Goal: Task Accomplishment & Management: Manage account settings

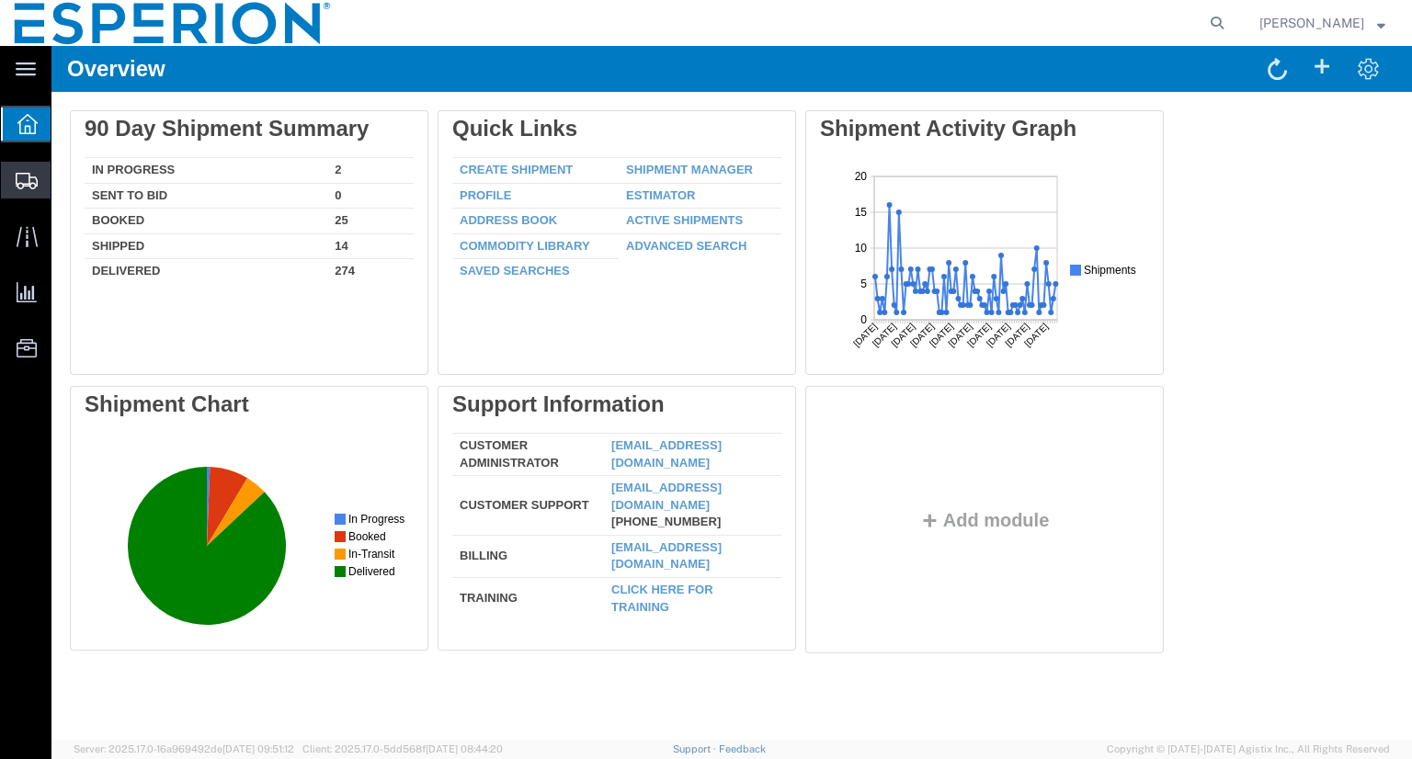
click at [0, 0] on span "Shipment Manager" at bounding box center [0, 0] width 0 height 0
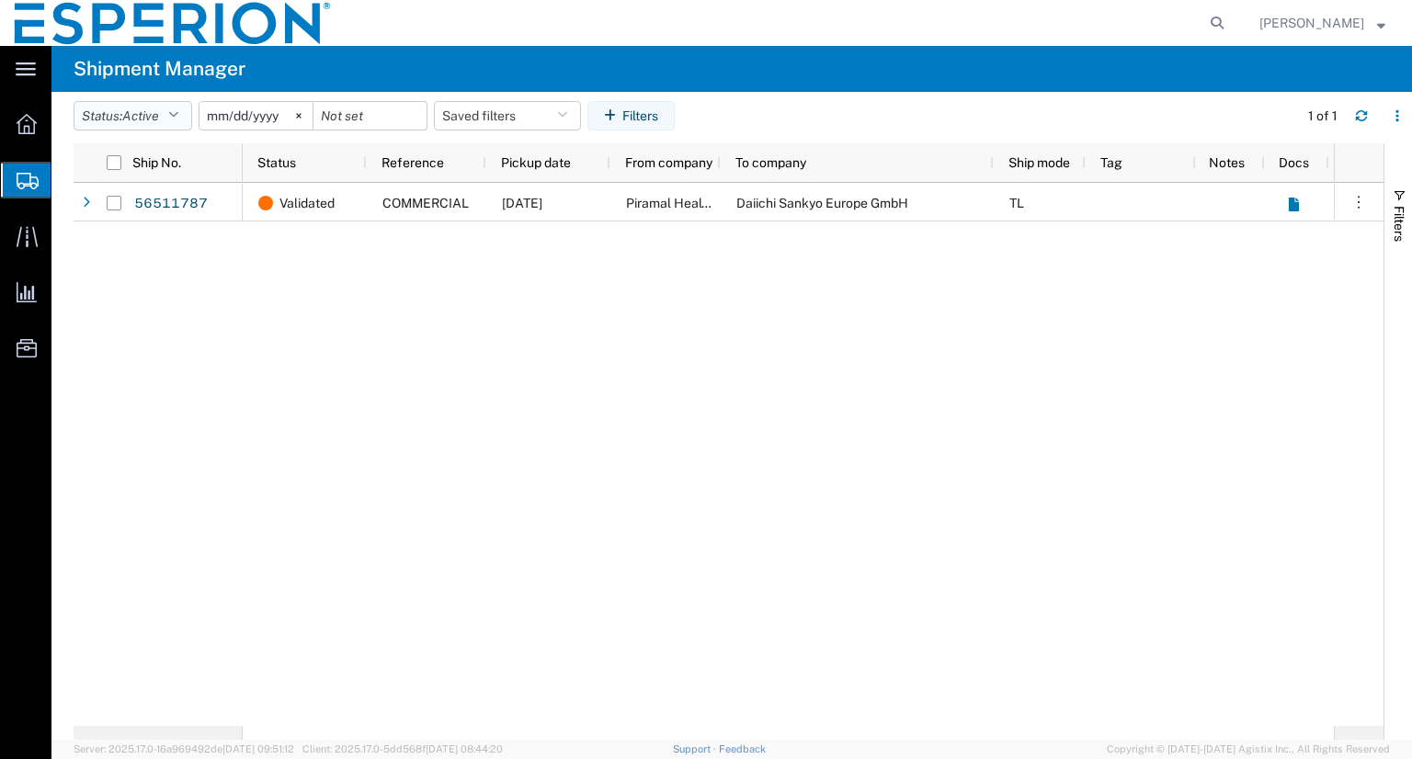
click at [175, 119] on icon "button" at bounding box center [173, 115] width 10 height 13
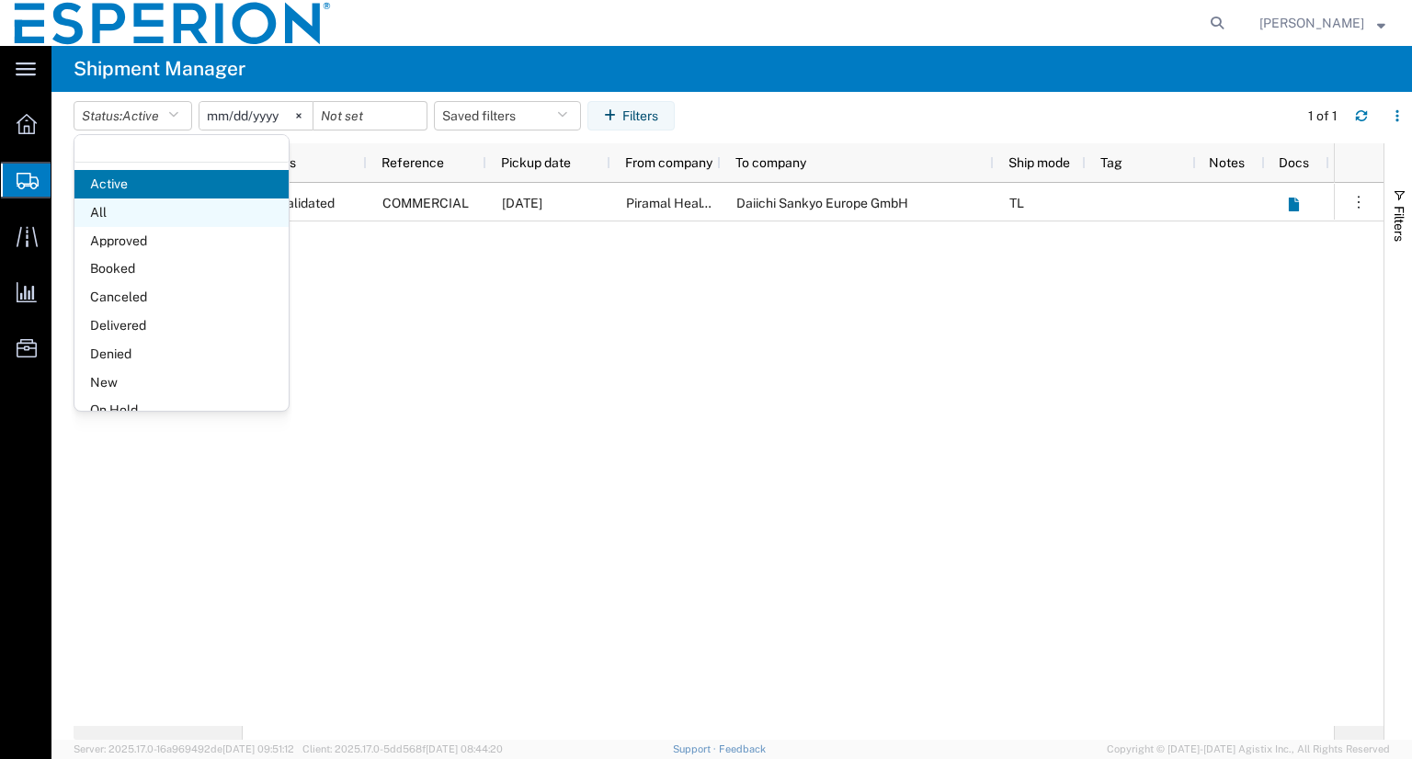
click at [141, 213] on span "All" at bounding box center [181, 213] width 214 height 28
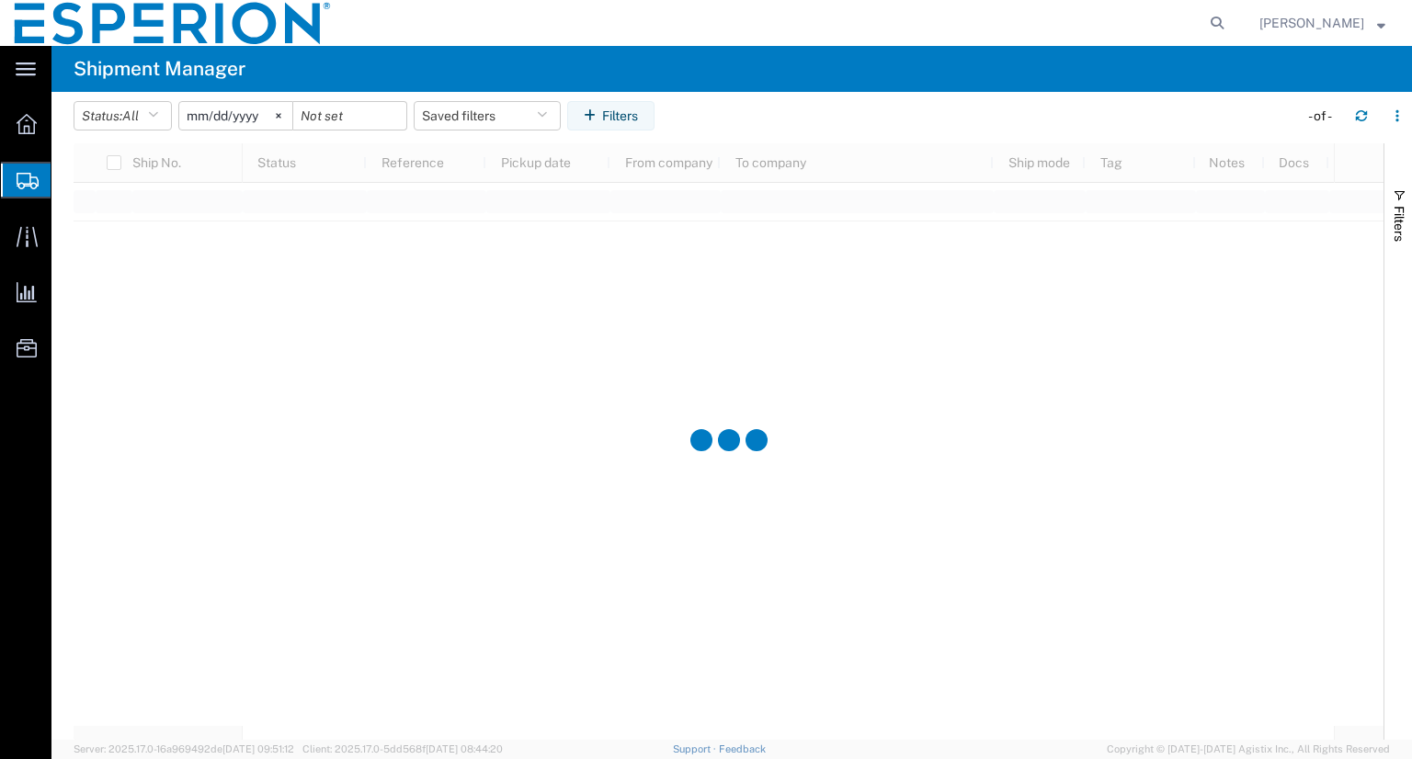
click at [213, 119] on input "[DATE]" at bounding box center [235, 116] width 113 height 28
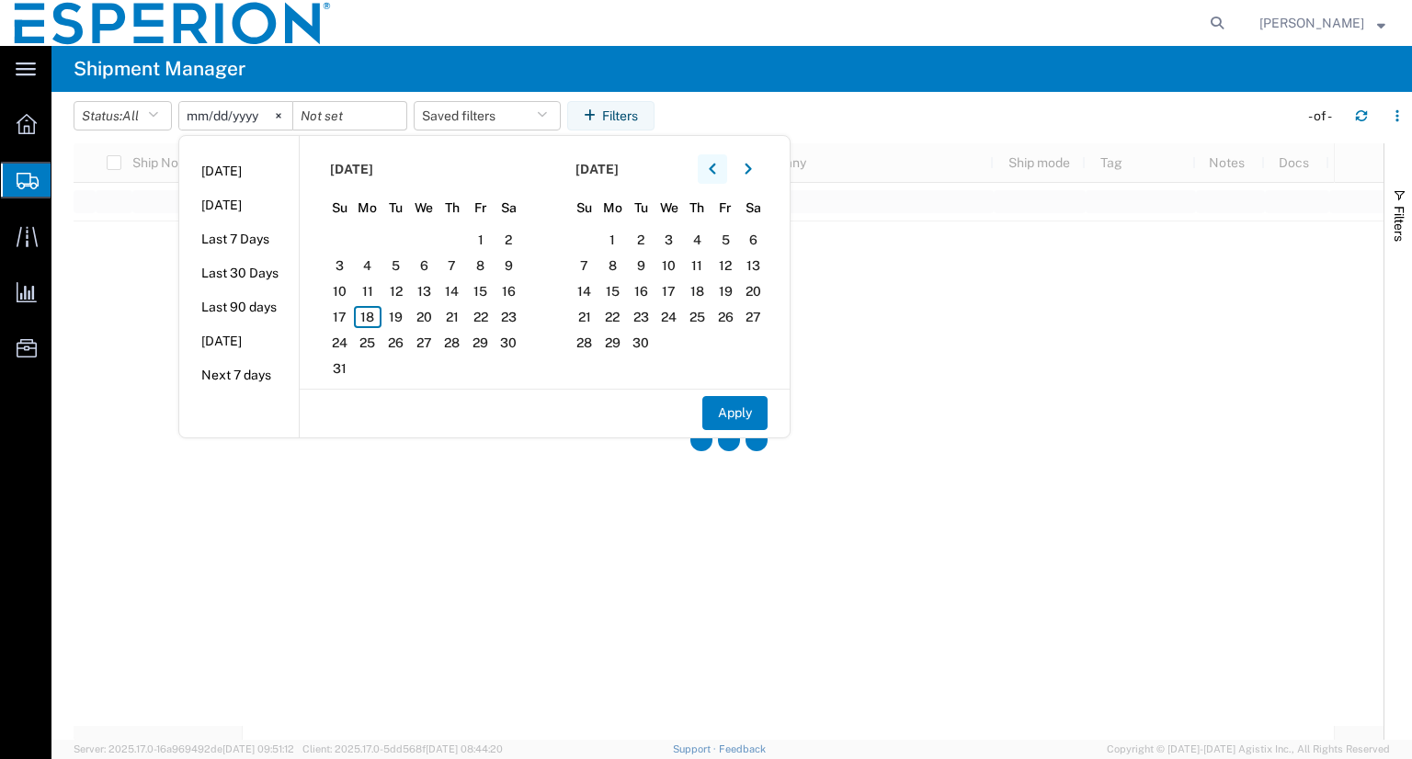
click at [716, 176] on button "button" at bounding box center [712, 168] width 29 height 29
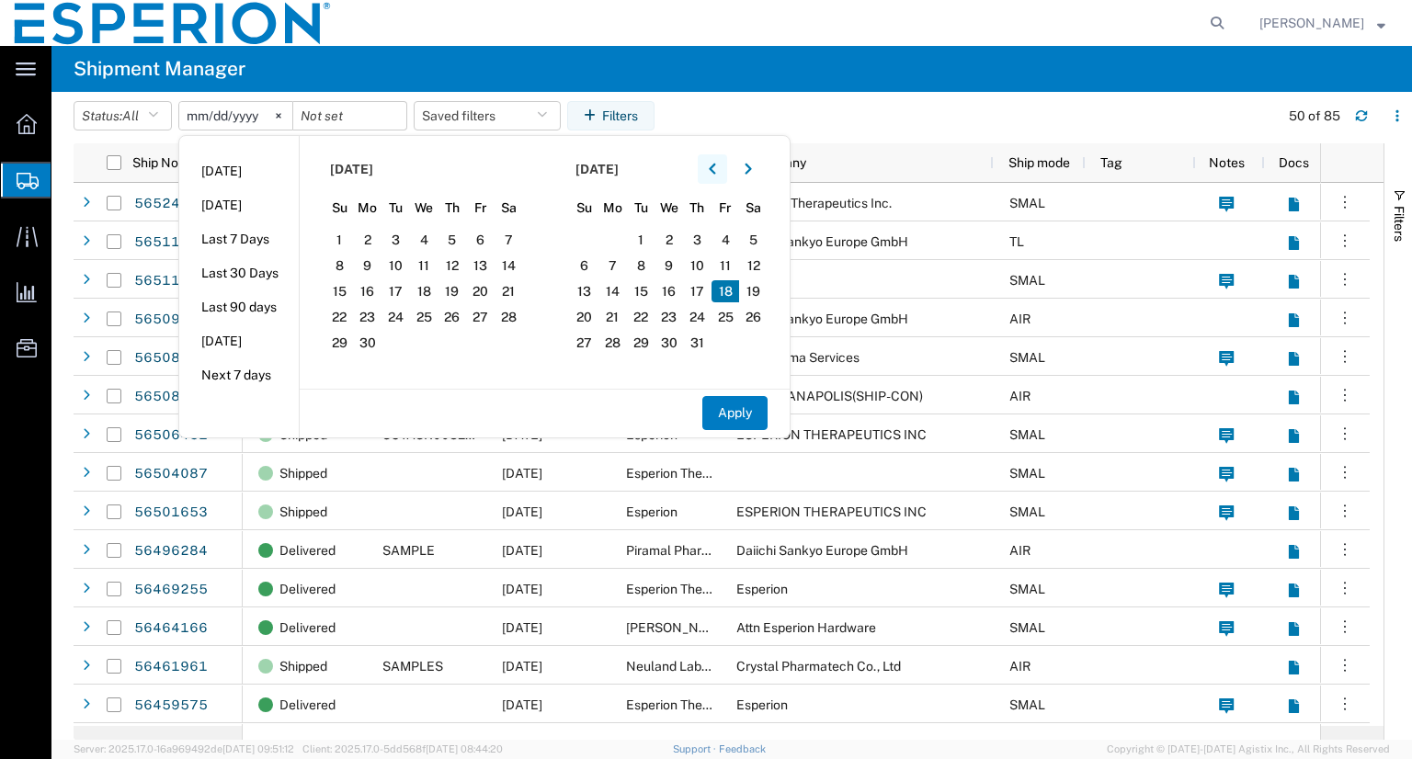
click at [716, 176] on button "button" at bounding box center [712, 168] width 29 height 29
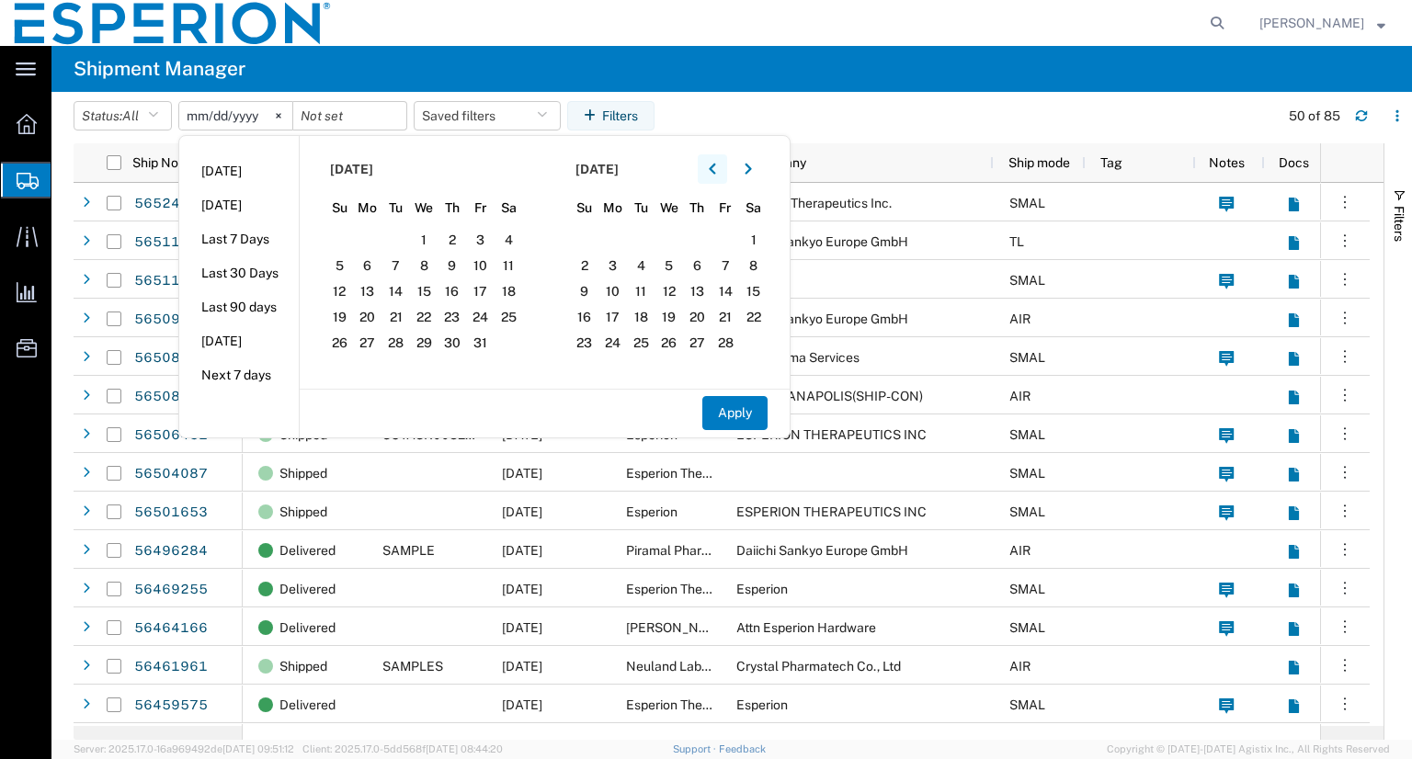
click at [716, 176] on button "button" at bounding box center [712, 168] width 29 height 29
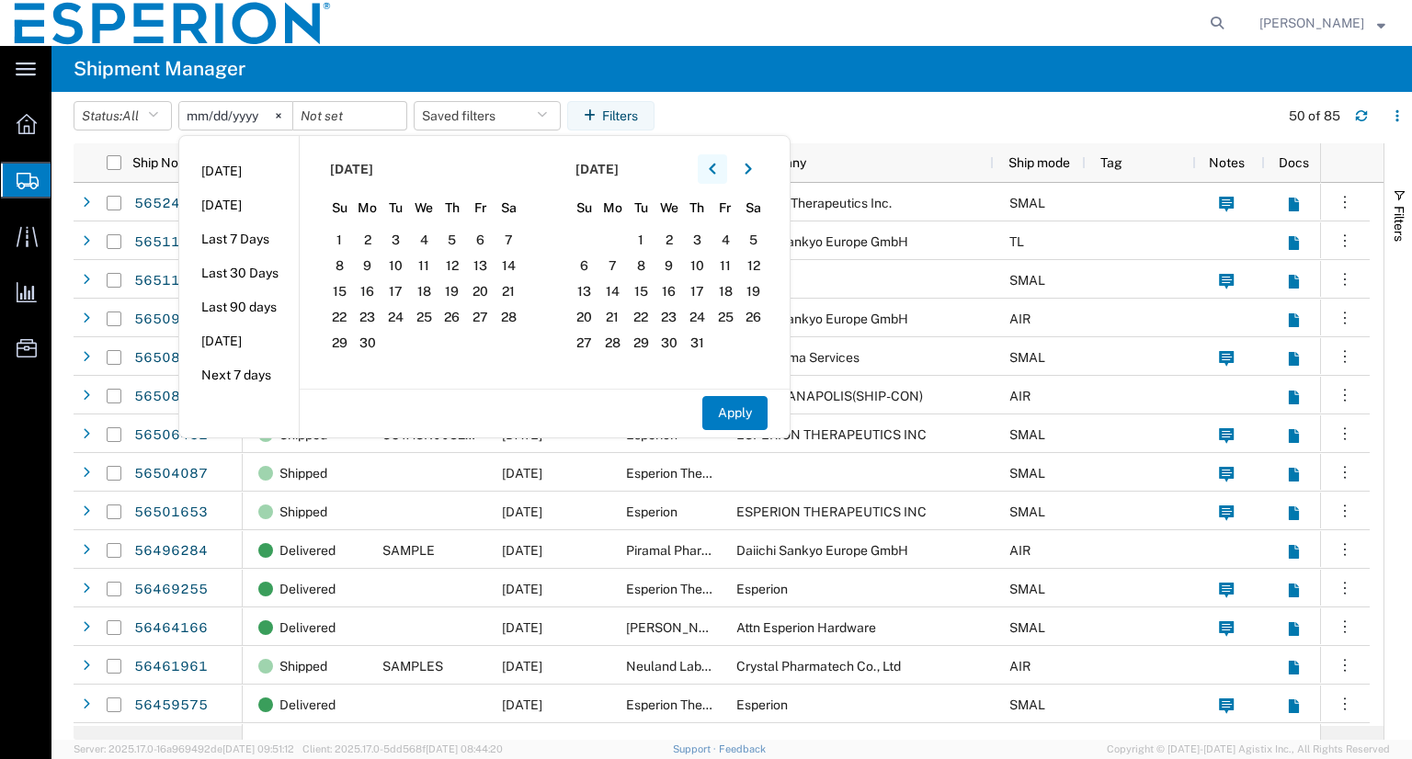
click at [716, 176] on button "button" at bounding box center [712, 168] width 29 height 29
click at [715, 176] on button "button" at bounding box center [712, 168] width 29 height 29
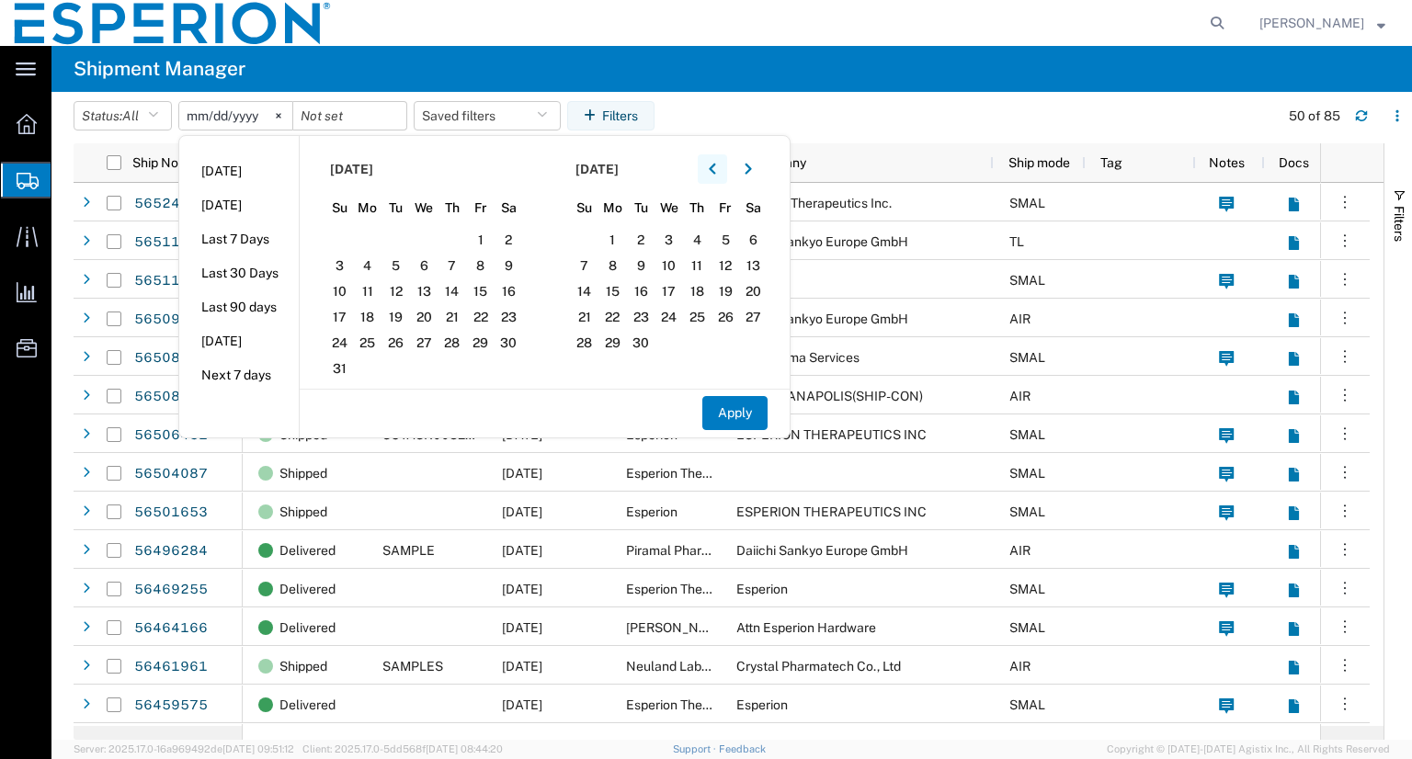
click at [715, 176] on button "button" at bounding box center [712, 168] width 29 height 29
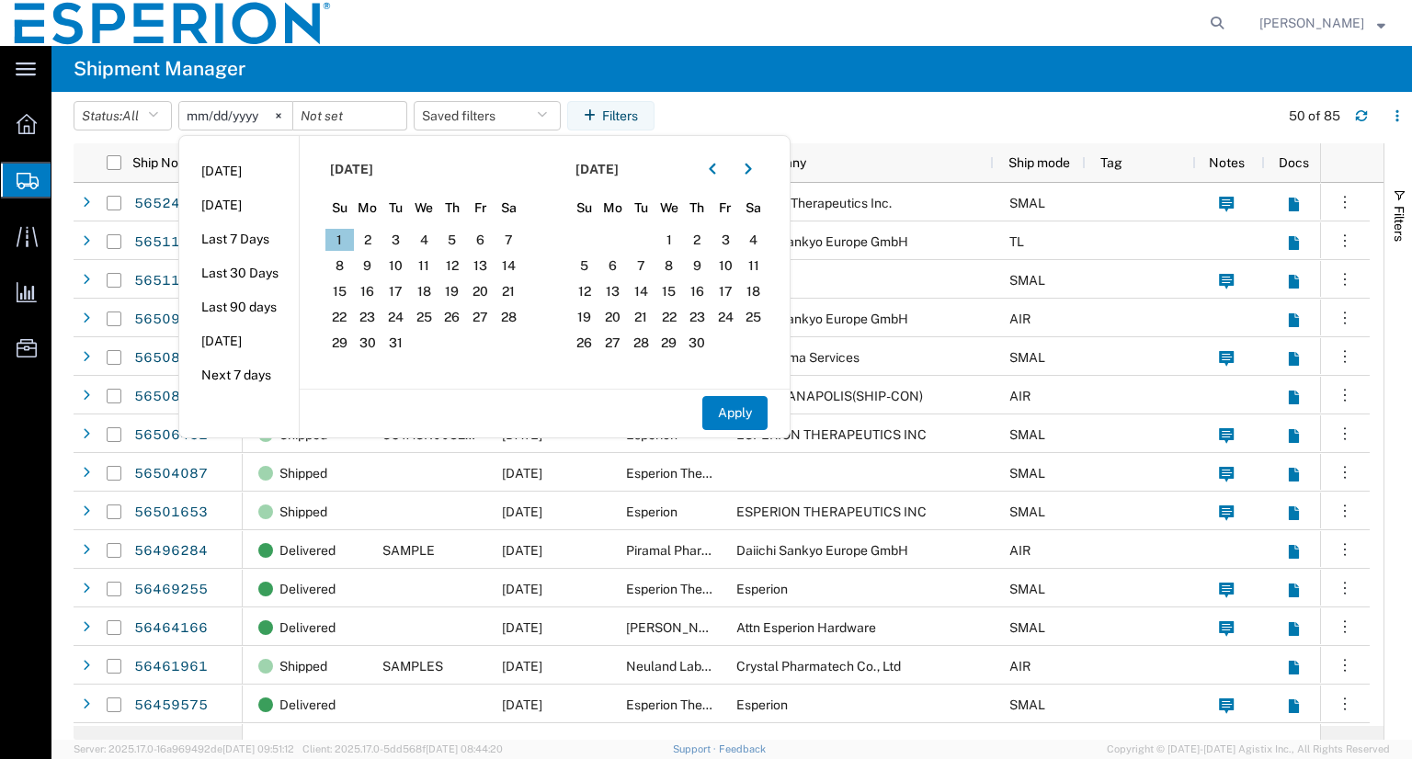
click at [346, 246] on span "1" at bounding box center [339, 240] width 28 height 22
click at [751, 174] on icon "button" at bounding box center [747, 169] width 6 height 11
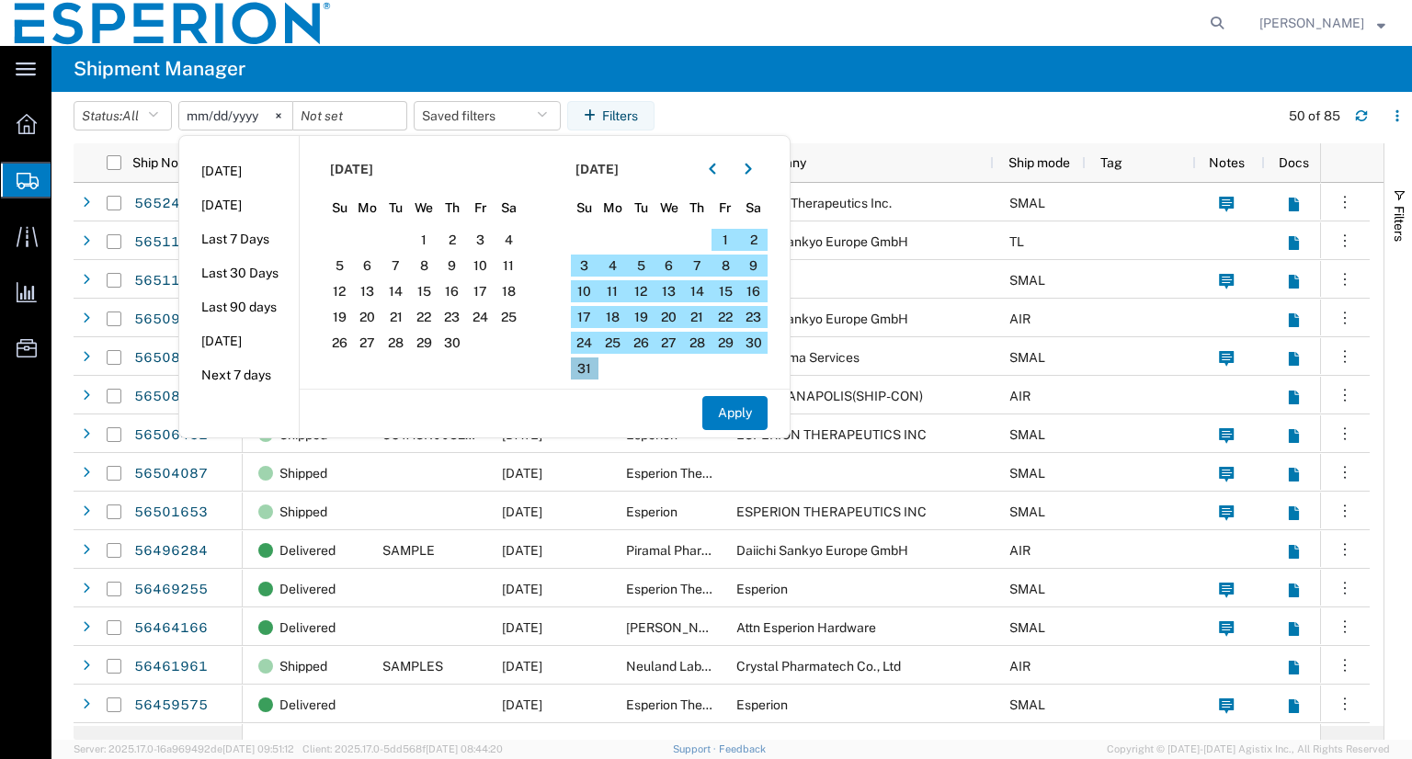
click at [581, 365] on span "31" at bounding box center [585, 368] width 28 height 22
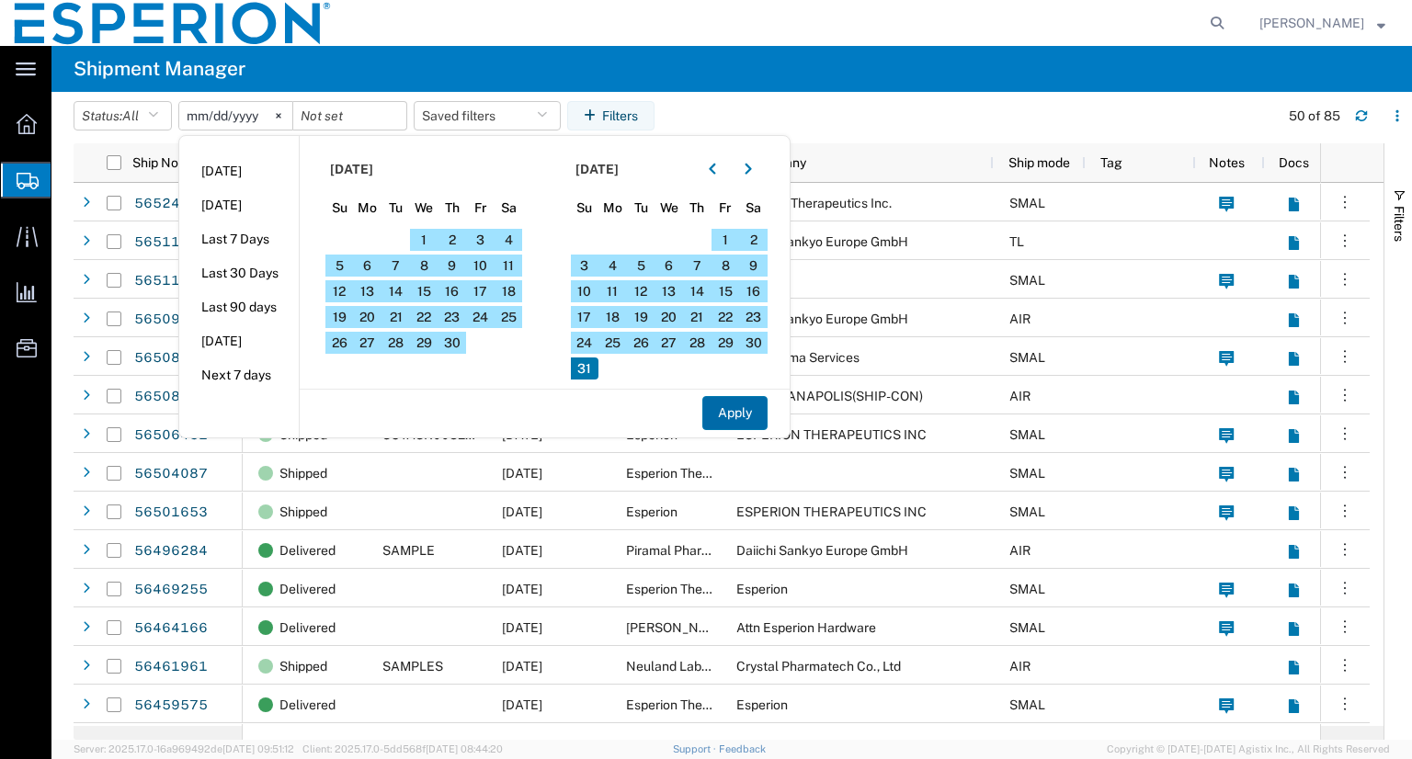
click at [751, 420] on button "Apply" at bounding box center [734, 413] width 65 height 34
type input "[DATE]"
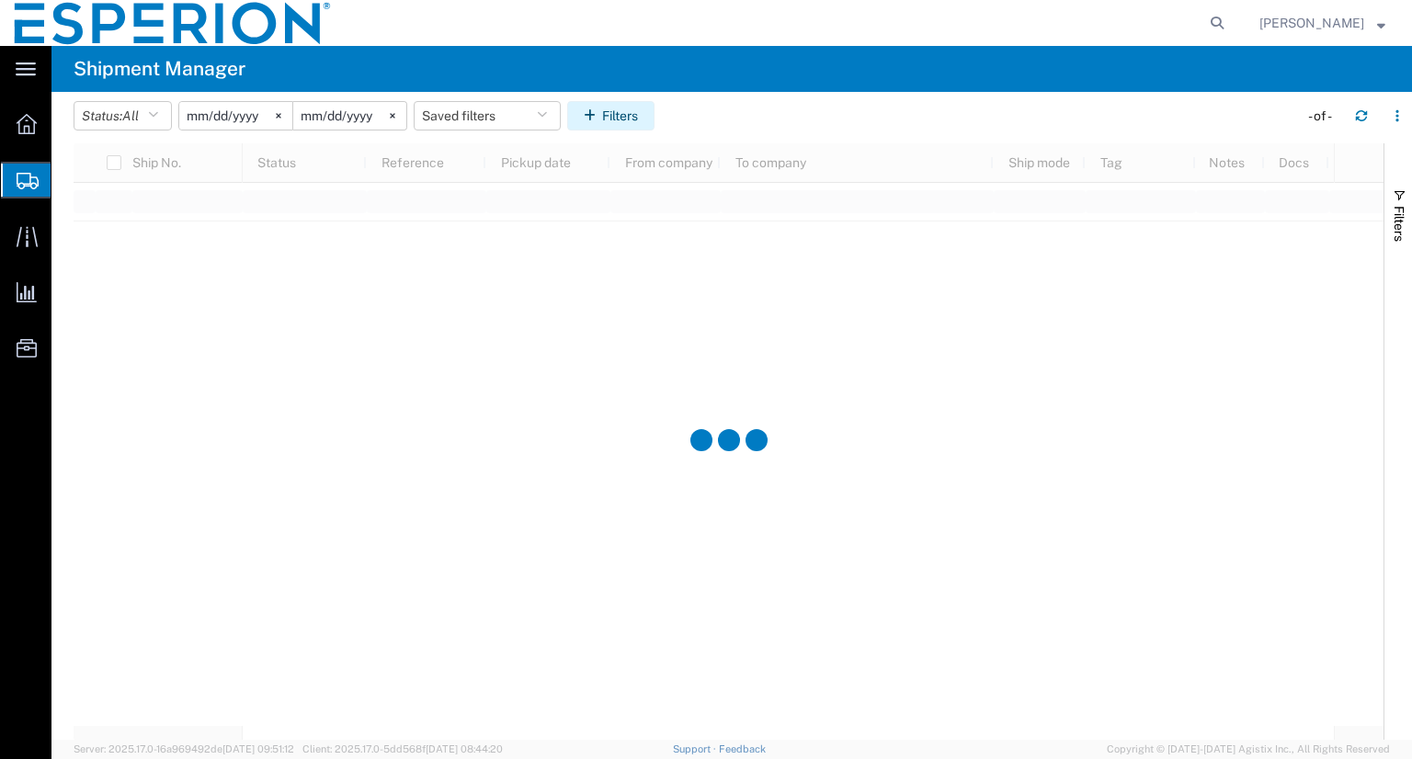
click at [611, 118] on button "Filters" at bounding box center [610, 115] width 87 height 29
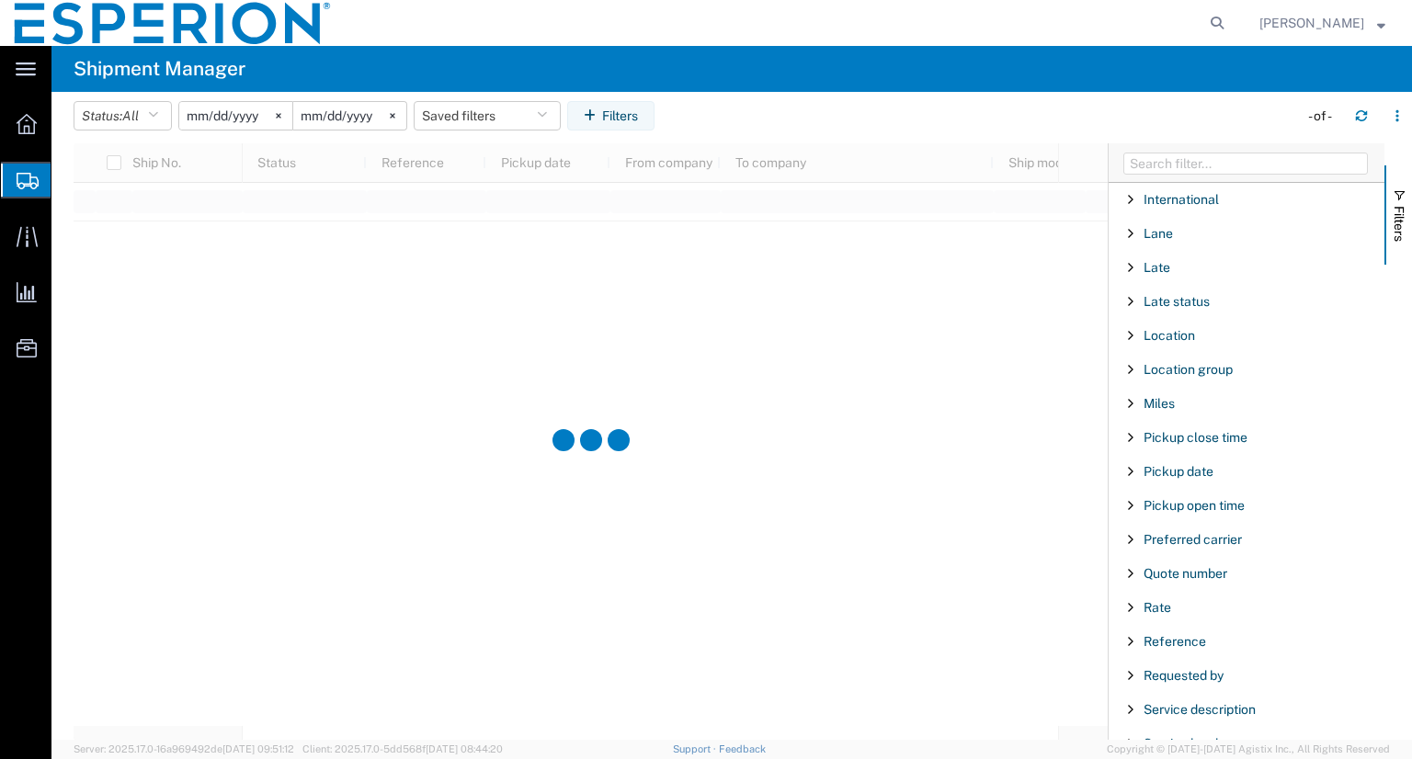
scroll to position [1562, 0]
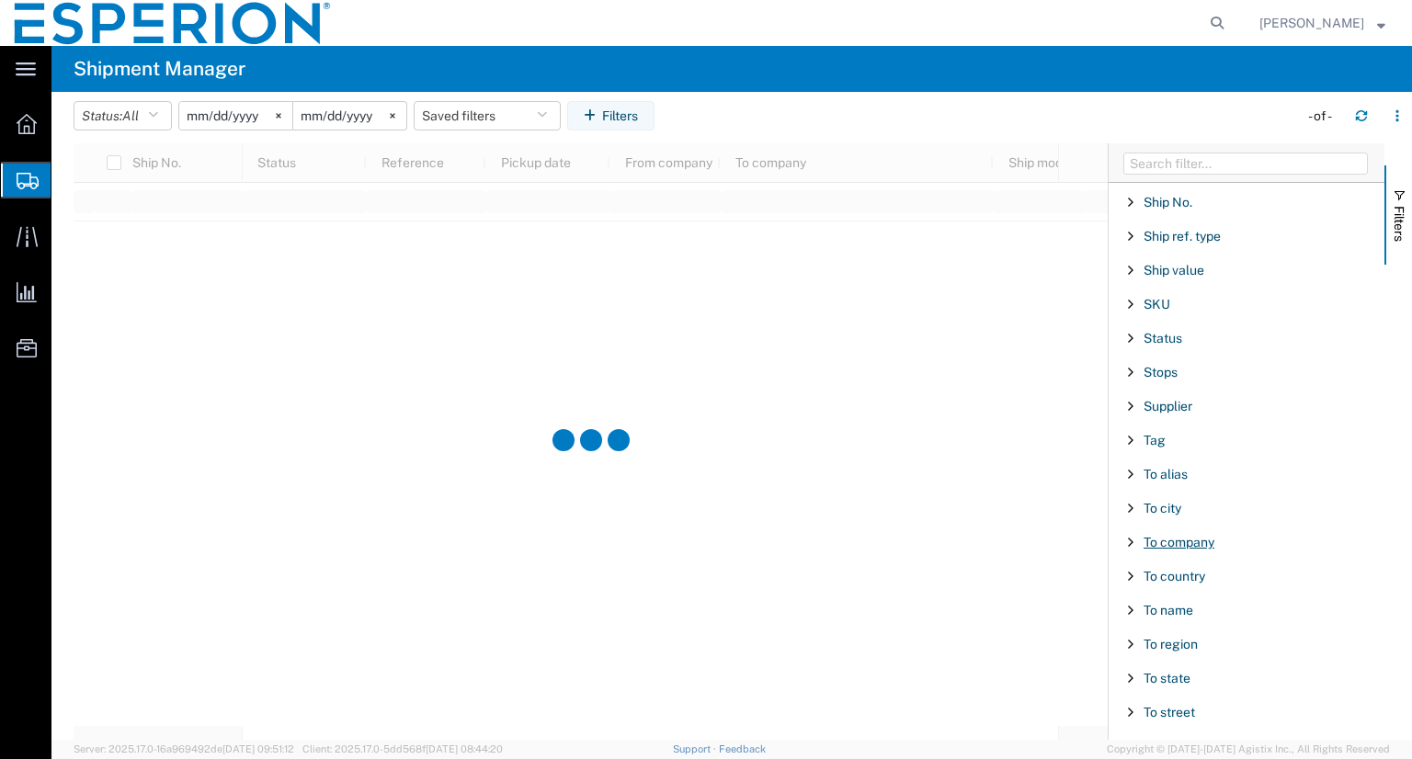
click at [1195, 539] on span "To company" at bounding box center [1178, 542] width 71 height 15
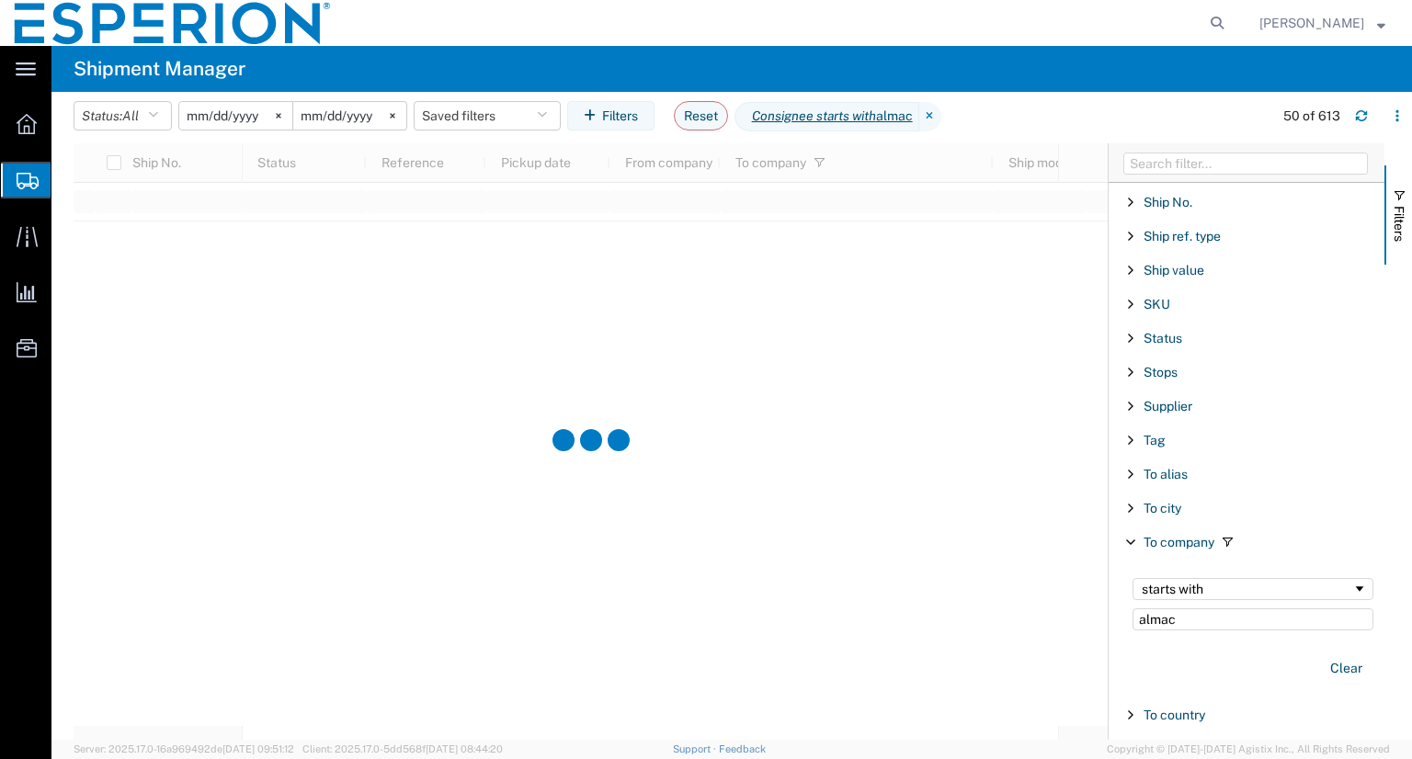
type input "almac"
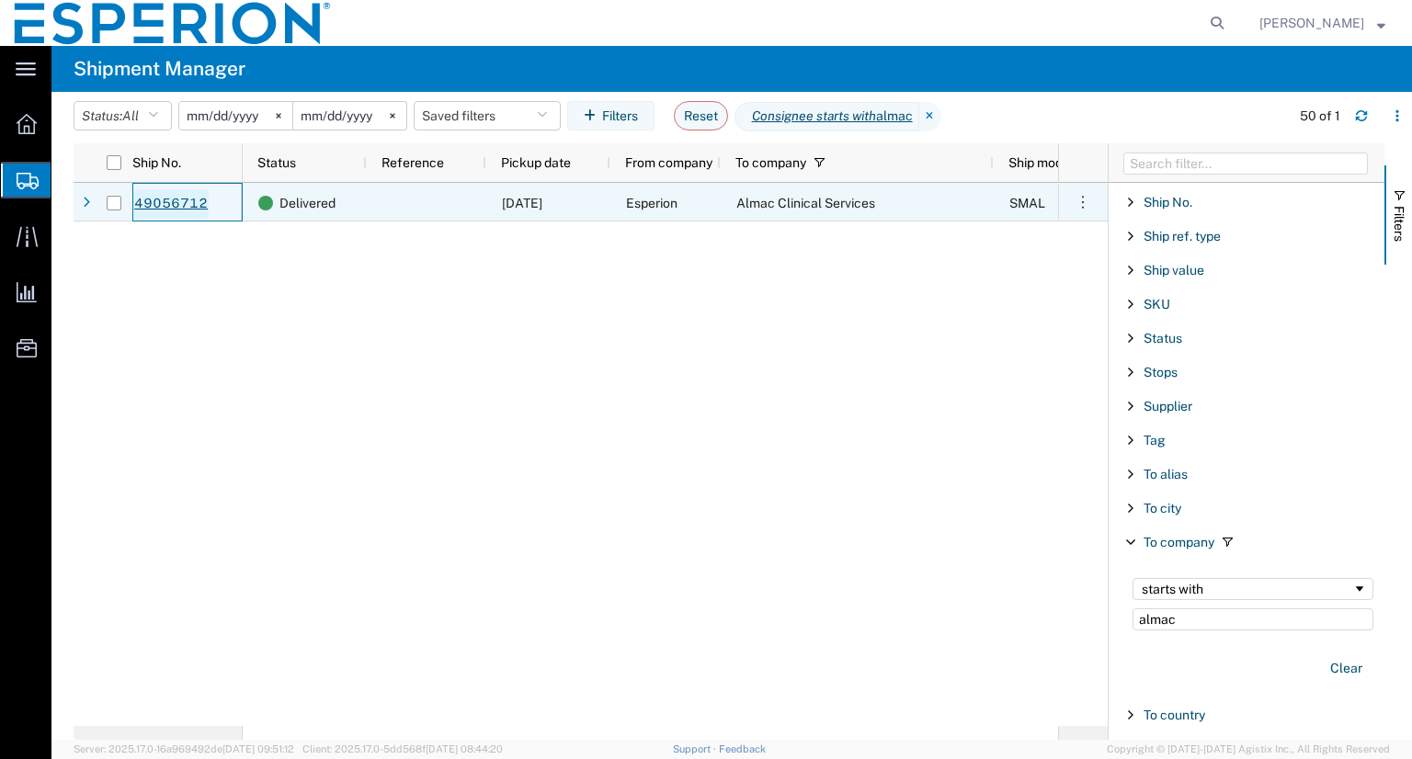
click at [151, 205] on link "49056712" at bounding box center [170, 203] width 75 height 29
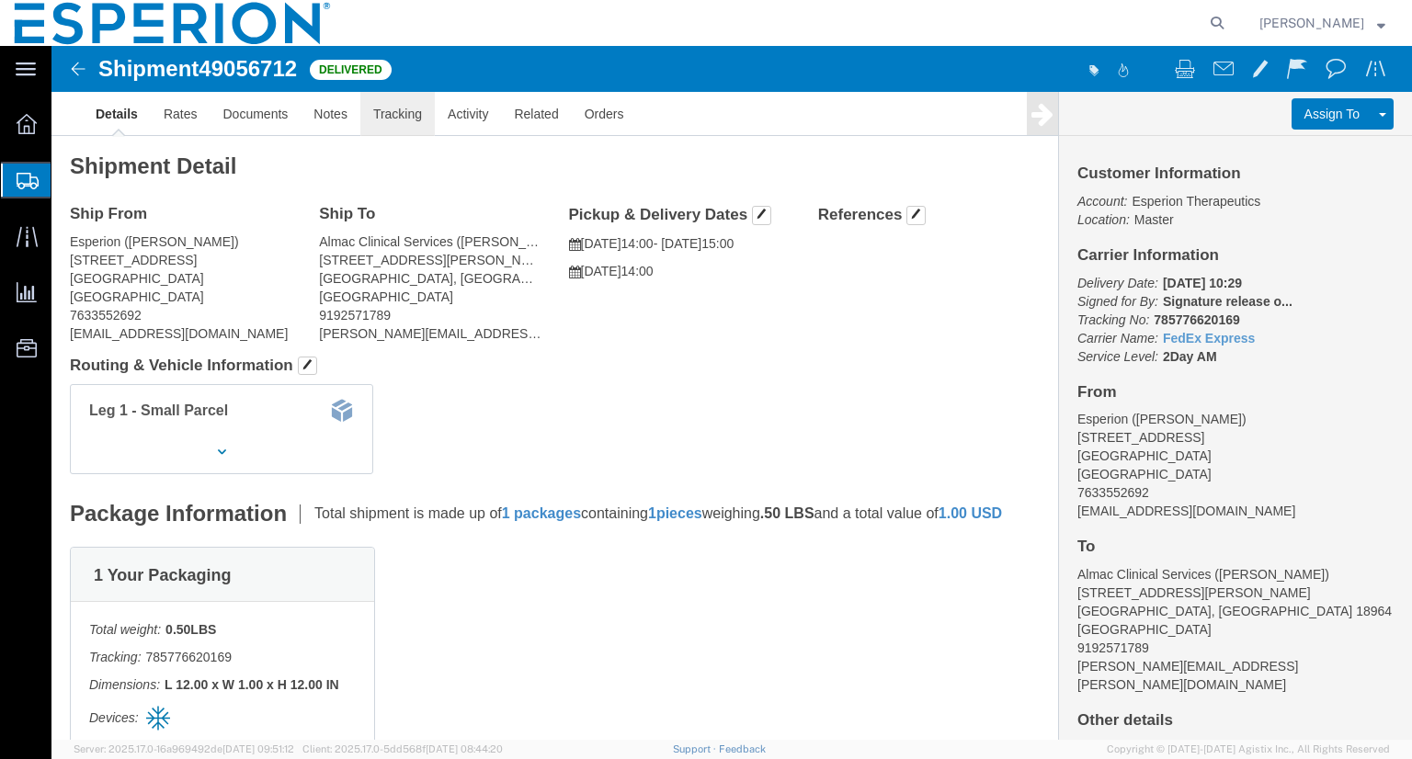
click link "Tracking"
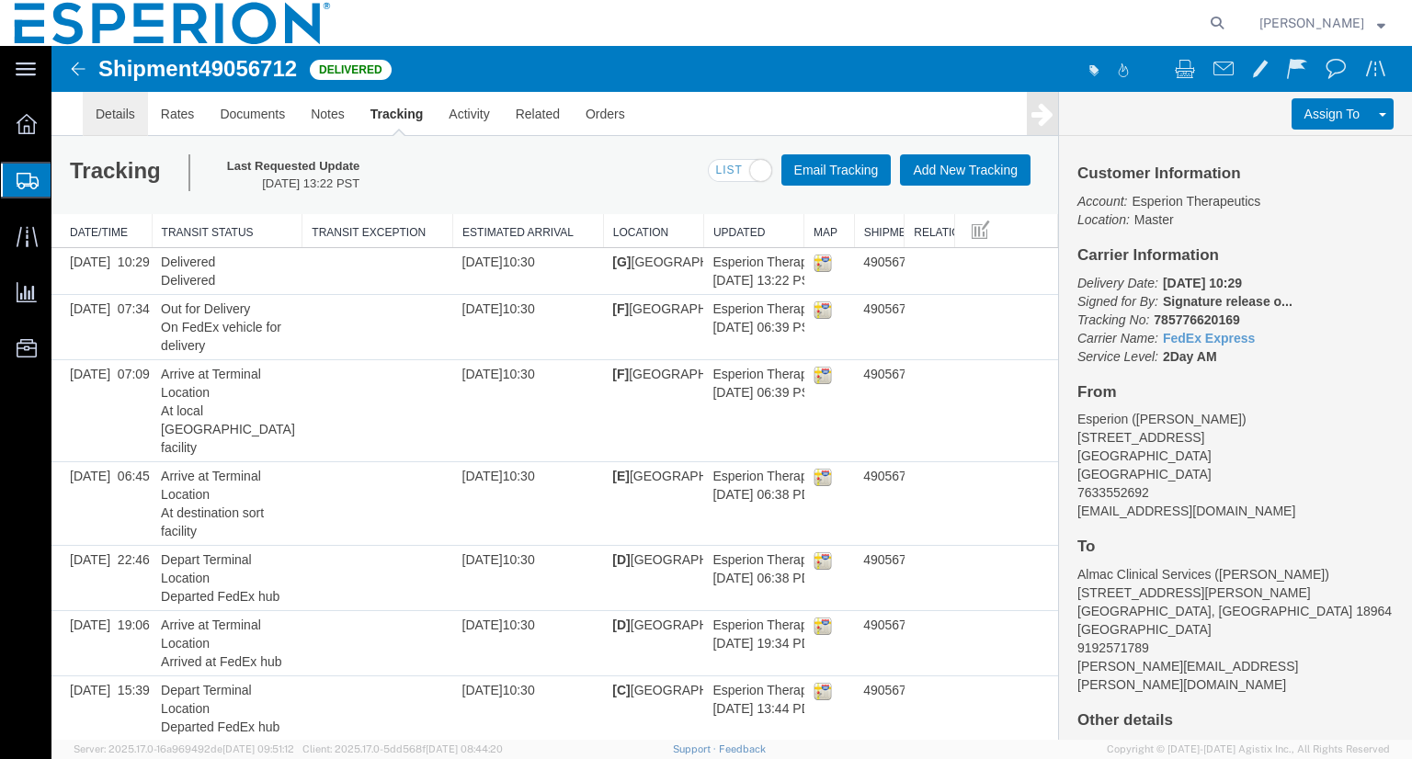
click at [125, 121] on link "Details" at bounding box center [115, 114] width 65 height 44
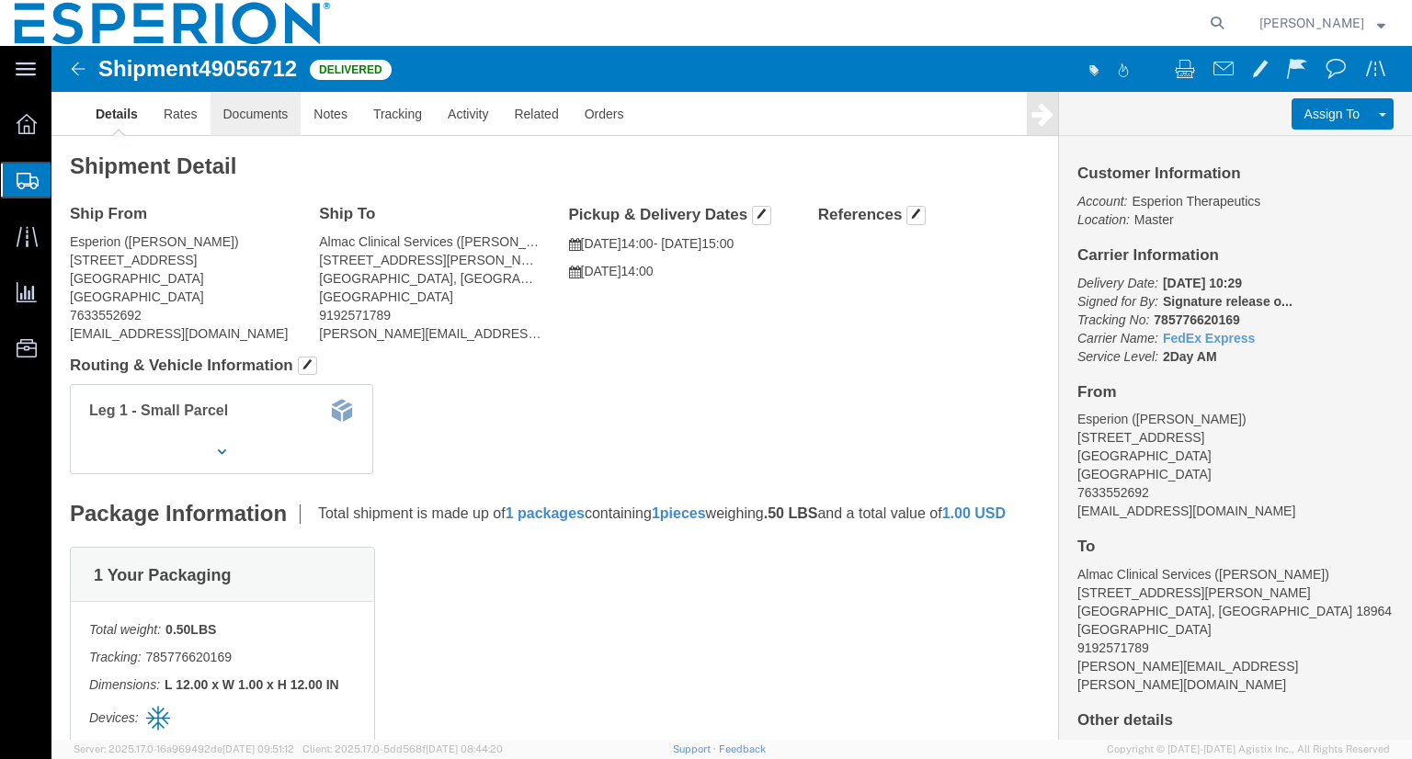
click link "Documents"
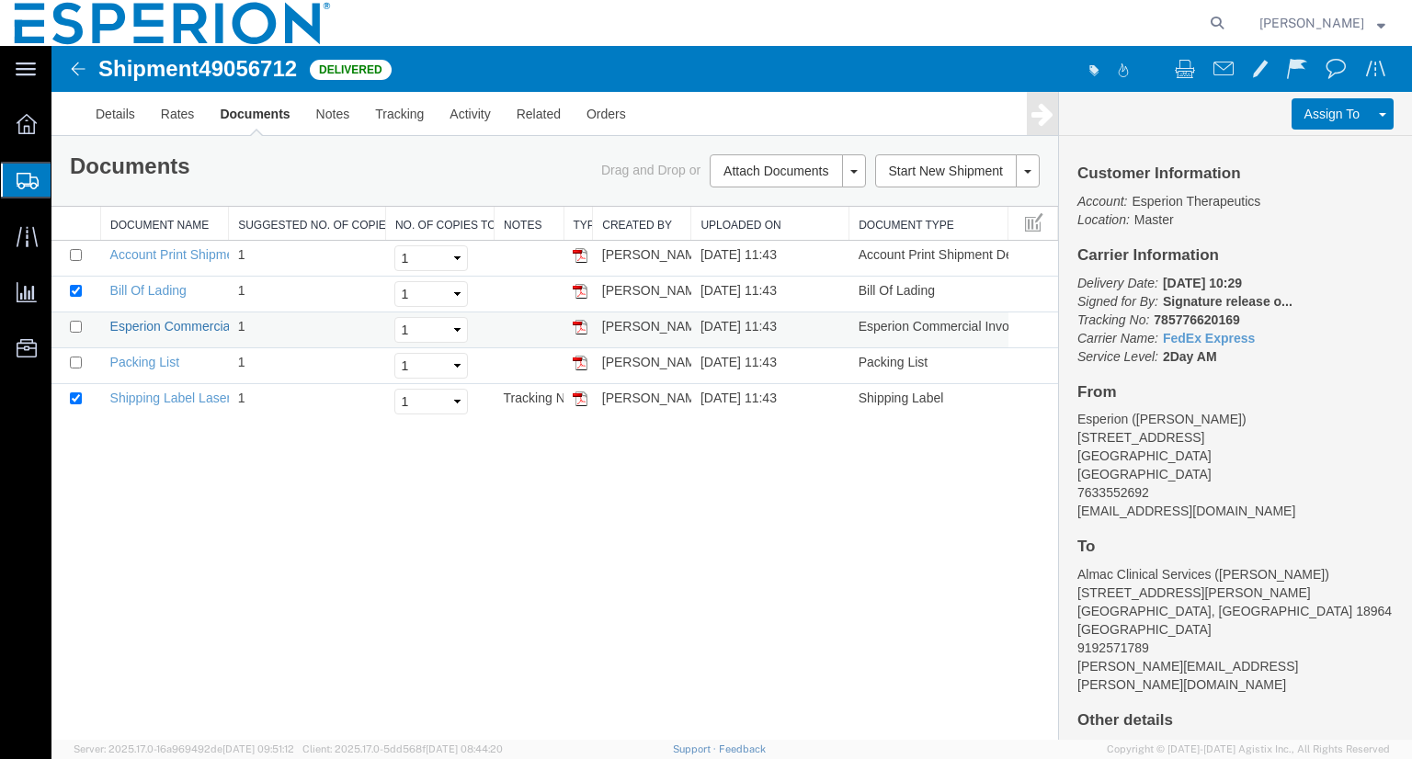
click at [178, 326] on link "Esperion Commercial Invoice" at bounding box center [193, 326] width 167 height 15
